Goal: Transaction & Acquisition: Register for event/course

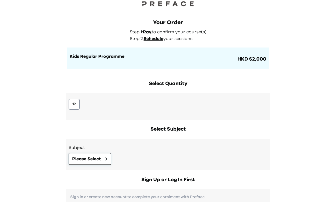
click at [91, 155] on span "Please Select" at bounding box center [86, 158] width 29 height 7
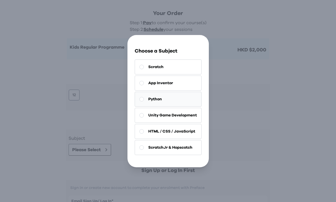
click at [167, 107] on button "Python" at bounding box center [168, 99] width 67 height 15
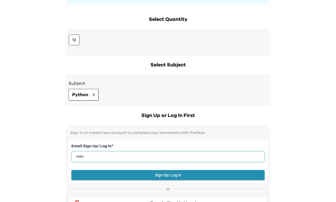
click at [135, 156] on input "email" at bounding box center [167, 156] width 193 height 11
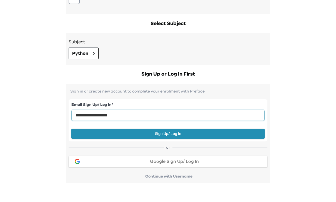
scroll to position [100, 0]
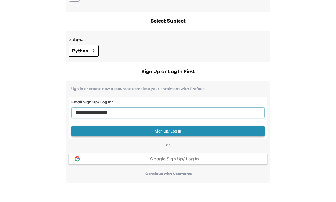
type input "**********"
click at [197, 145] on button "Sign Up/ Log In" at bounding box center [167, 150] width 193 height 10
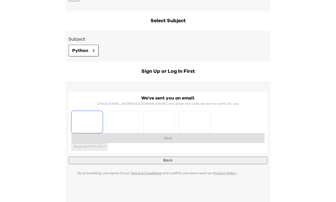
click at [103, 125] on input "Please enter OTP character 1" at bounding box center [86, 122] width 31 height 22
type input "*"
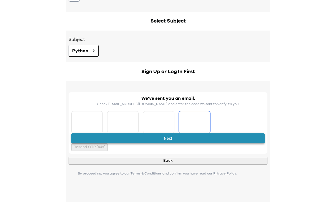
type input "*"
click at [218, 142] on button "Next" at bounding box center [167, 138] width 193 height 10
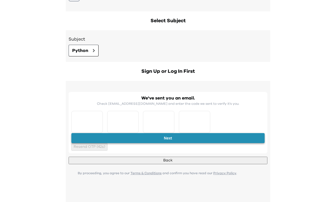
scroll to position [111, 0]
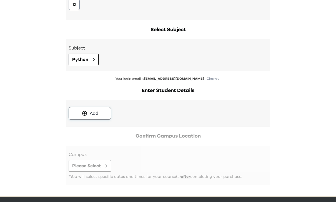
click at [94, 115] on div "Add" at bounding box center [94, 113] width 9 height 7
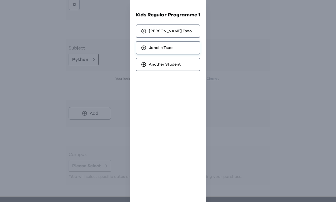
click at [183, 50] on div "[PERSON_NAME]" at bounding box center [168, 47] width 64 height 13
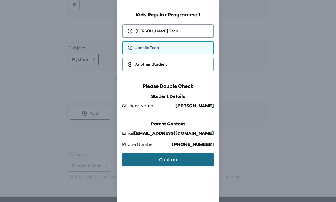
click at [183, 159] on button "Confirm" at bounding box center [168, 159] width 92 height 13
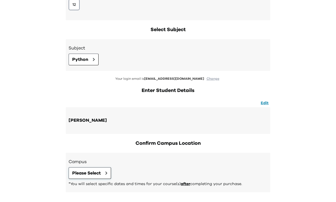
click at [97, 175] on span "Please Select" at bounding box center [86, 173] width 29 height 7
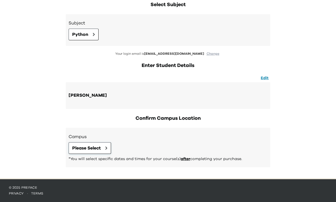
scroll to position [7, 0]
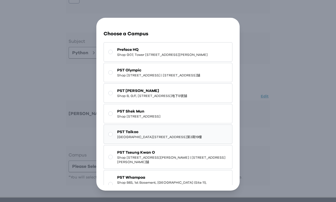
click at [173, 139] on span "[STREET_ADDRESS] | [GEOGRAPHIC_DATA]第3期19樓" at bounding box center [159, 137] width 85 height 4
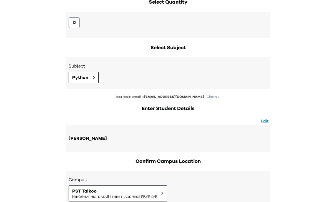
scroll to position [97, 0]
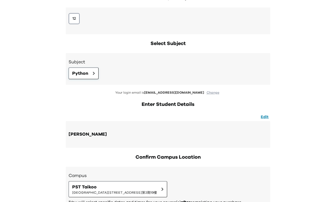
click at [83, 74] on span "Python" at bounding box center [80, 73] width 16 height 7
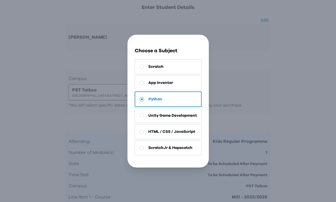
scroll to position [0, 0]
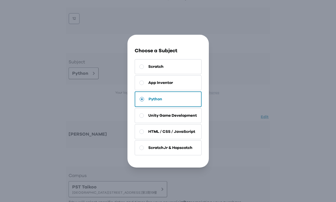
click at [144, 107] on button "Python" at bounding box center [168, 99] width 67 height 16
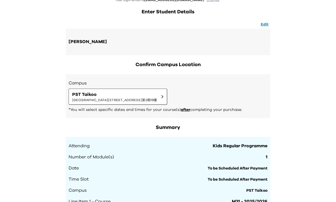
scroll to position [190, 0]
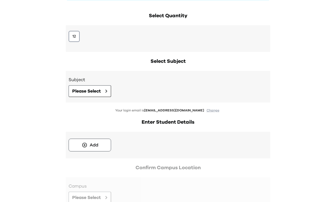
scroll to position [80, 0]
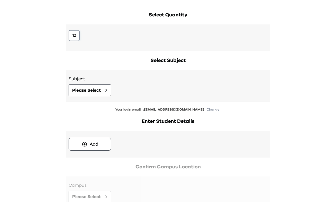
click at [74, 34] on button "12" at bounding box center [74, 35] width 11 height 11
click at [102, 92] on button "Please Select" at bounding box center [90, 90] width 42 height 12
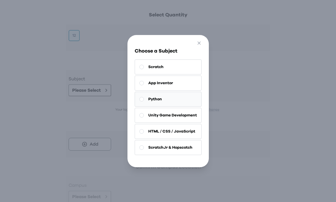
click at [171, 107] on button "Python" at bounding box center [168, 99] width 67 height 15
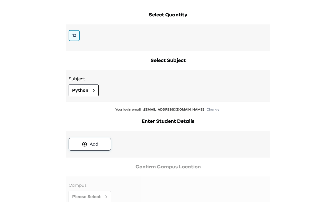
click at [100, 143] on button "Add" at bounding box center [90, 144] width 42 height 13
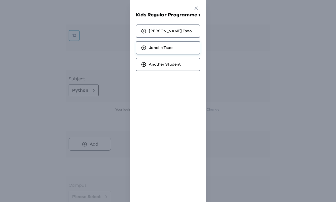
click at [170, 47] on span "[PERSON_NAME]" at bounding box center [161, 48] width 24 height 6
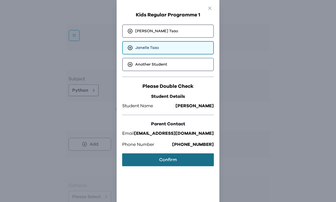
click at [184, 159] on button "Confirm" at bounding box center [168, 159] width 92 height 13
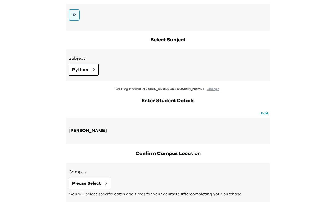
scroll to position [117, 0]
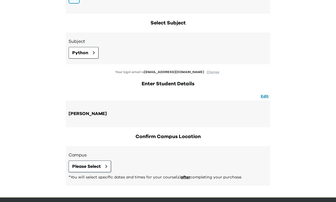
click at [96, 160] on button "Please Select" at bounding box center [90, 166] width 42 height 12
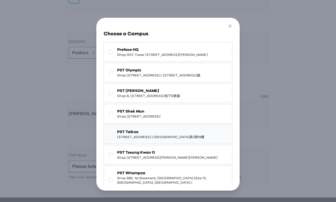
click at [175, 139] on span "[STREET_ADDRESS] | [GEOGRAPHIC_DATA]第3期19樓" at bounding box center [160, 137] width 87 height 4
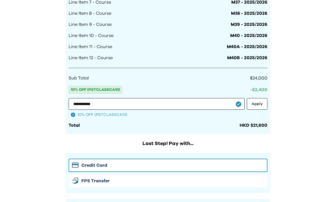
scroll to position [528, 0]
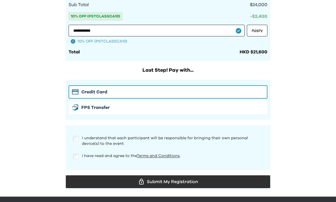
click at [249, 182] on div "Submit My Registration" at bounding box center [167, 181] width 195 height 8
